Goal: Transaction & Acquisition: Purchase product/service

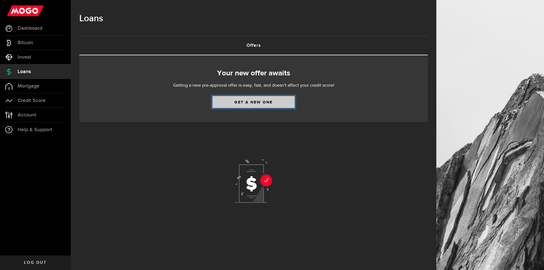
click at [274, 100] on link "Get a new one" at bounding box center [254, 102] width 82 height 12
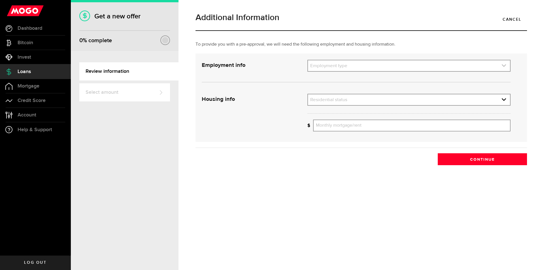
click at [371, 64] on link "expand select" at bounding box center [409, 65] width 202 height 11
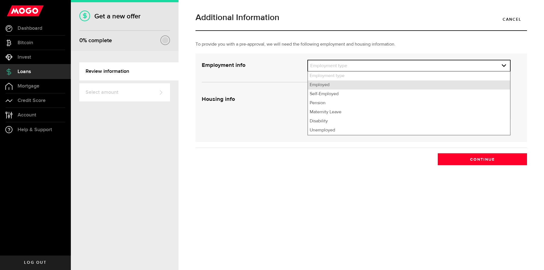
click at [340, 84] on li "Employed" at bounding box center [409, 84] width 202 height 9
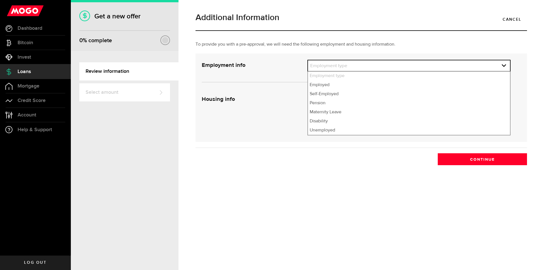
select select "Employed"
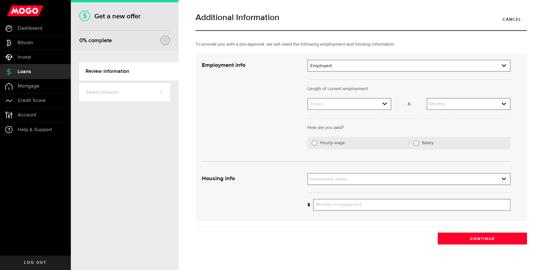
click at [336, 95] on div "Length of current employment: Length of self-employment:" at bounding box center [409, 92] width 212 height 12
click at [335, 102] on link "expand select" at bounding box center [349, 104] width 83 height 11
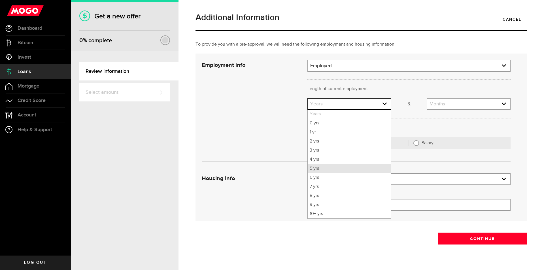
drag, startPoint x: 322, startPoint y: 172, endPoint x: 349, endPoint y: 148, distance: 36.3
click at [323, 172] on li "5 yrs" at bounding box center [349, 168] width 83 height 9
select select "5"
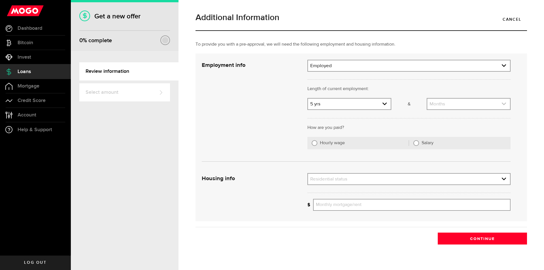
click at [441, 108] on link "expand select" at bounding box center [468, 104] width 83 height 11
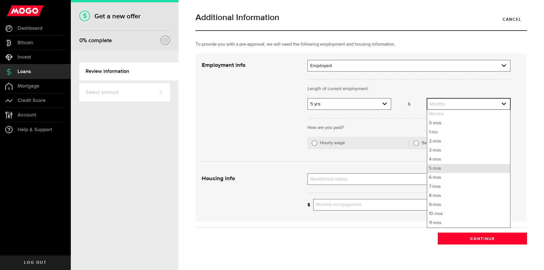
click at [429, 173] on li "5 mos" at bounding box center [468, 168] width 83 height 9
select select "5"
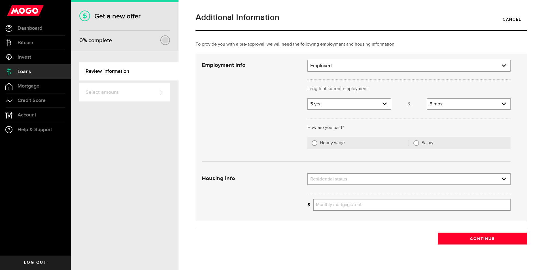
click at [335, 143] on label "Hourly wage" at bounding box center [364, 143] width 89 height 6
click at [317, 143] on input "Hourly wage" at bounding box center [315, 143] width 6 height 6
radio input "true"
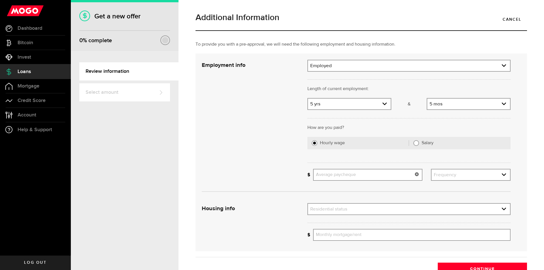
click at [332, 177] on input "Average paycheque" at bounding box center [367, 175] width 109 height 12
type input "1,100"
click at [445, 173] on link "expand select" at bounding box center [471, 174] width 79 height 11
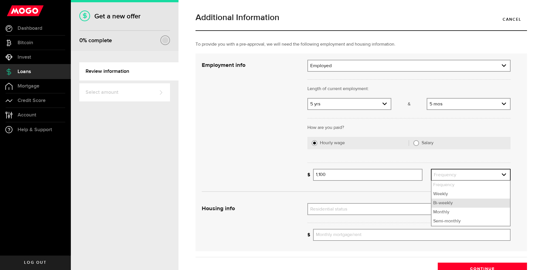
drag, startPoint x: 439, startPoint y: 203, endPoint x: 421, endPoint y: 203, distance: 18.1
click at [439, 203] on li "Bi-weekly" at bounding box center [471, 203] width 79 height 9
select select "bi_weekly"
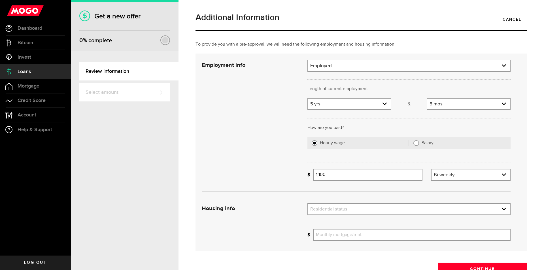
click at [383, 204] on div "Residential status Residential status Rent Own Living with parents Other" at bounding box center [409, 209] width 203 height 12
click at [382, 209] on link "expand select" at bounding box center [409, 209] width 202 height 11
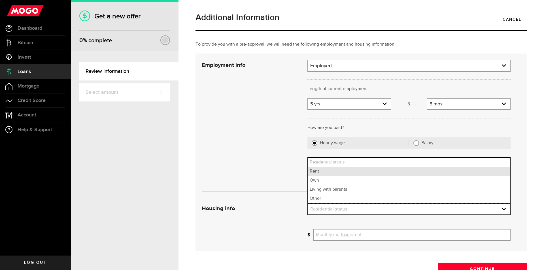
click at [346, 171] on li "Rent" at bounding box center [409, 171] width 202 height 9
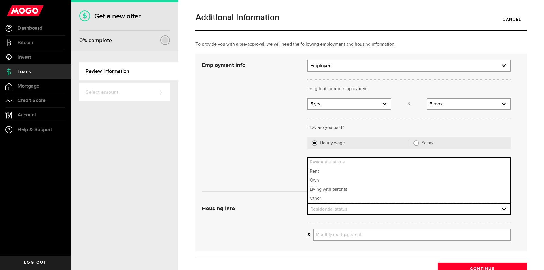
select select "Rent"
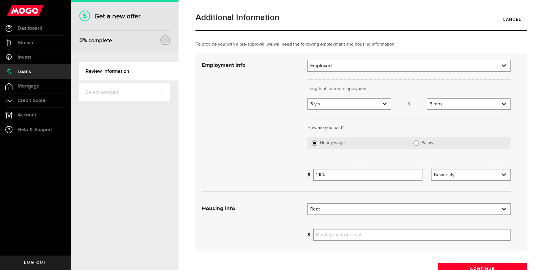
click at [359, 228] on div at bounding box center [409, 222] width 212 height 14
click at [359, 234] on input "Monthly mortgage/rent" at bounding box center [412, 235] width 198 height 12
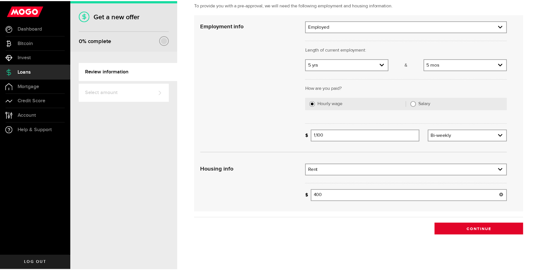
scroll to position [41, 0]
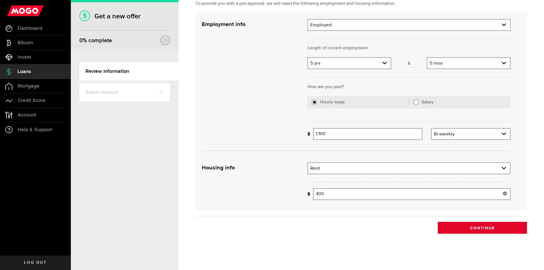
type input "400"
click at [468, 233] on button "Continue" at bounding box center [482, 228] width 89 height 12
click at [469, 230] on button "Continue" at bounding box center [482, 228] width 89 height 12
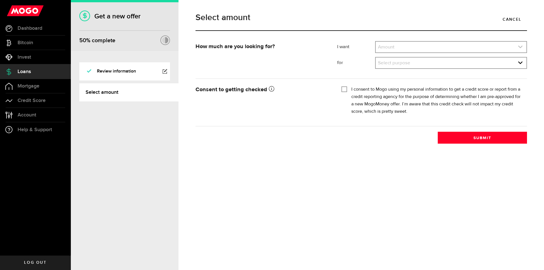
click at [407, 46] on link "expand select" at bounding box center [451, 47] width 151 height 11
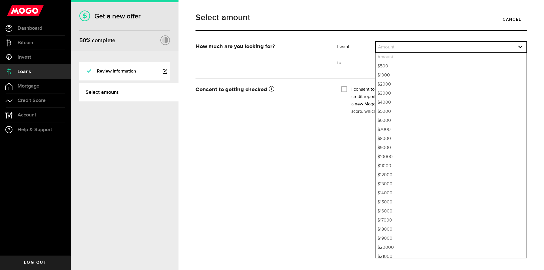
click at [402, 61] on li "Amount" at bounding box center [451, 57] width 151 height 9
click at [402, 65] on li "$500" at bounding box center [451, 66] width 151 height 9
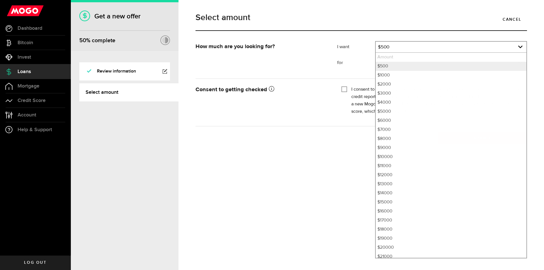
select select "500"
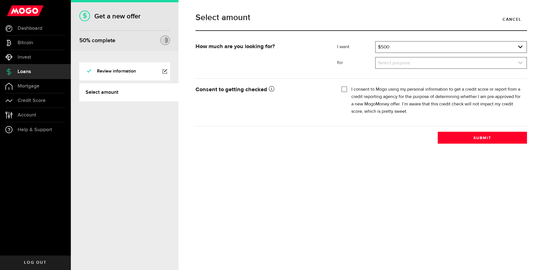
click at [407, 63] on link "expand select" at bounding box center [451, 63] width 151 height 11
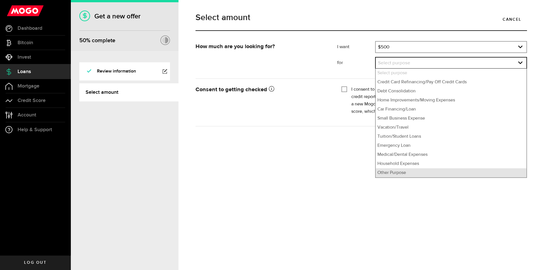
click at [397, 176] on li "Other Purpose" at bounding box center [451, 172] width 151 height 9
select select "Other Purpose"
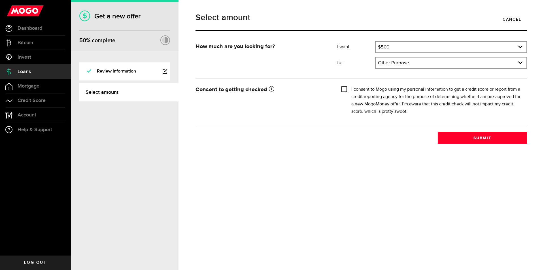
click at [345, 90] on input "I consent to Mogo using my personal information to get a credit score or report…" at bounding box center [345, 89] width 6 height 6
checkbox input "true"
click at [464, 141] on button "Submit" at bounding box center [482, 138] width 89 height 12
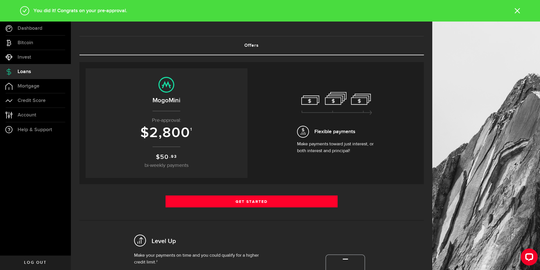
click at [49, 259] on link "Log out" at bounding box center [35, 263] width 71 height 14
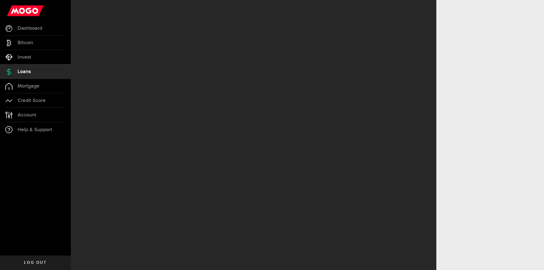
click at [33, 68] on link "Loans" at bounding box center [35, 72] width 71 height 14
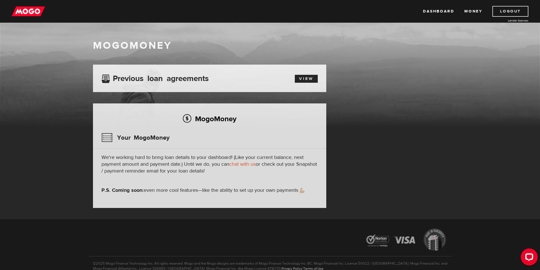
click at [514, 10] on link "Logout" at bounding box center [510, 11] width 36 height 11
